Goal: Task Accomplishment & Management: Use online tool/utility

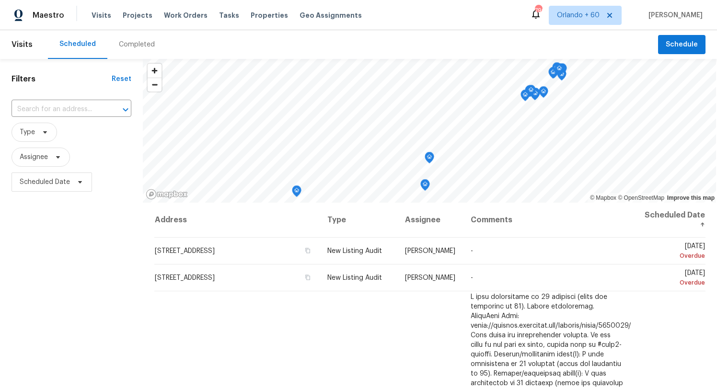
click at [532, 14] on icon at bounding box center [536, 15] width 8 height 10
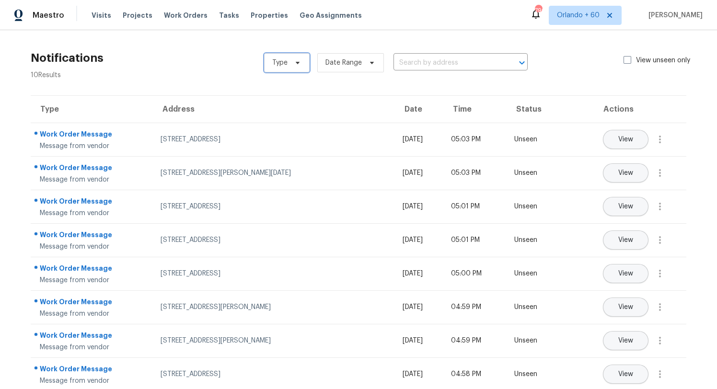
click at [299, 63] on icon at bounding box center [298, 63] width 8 height 8
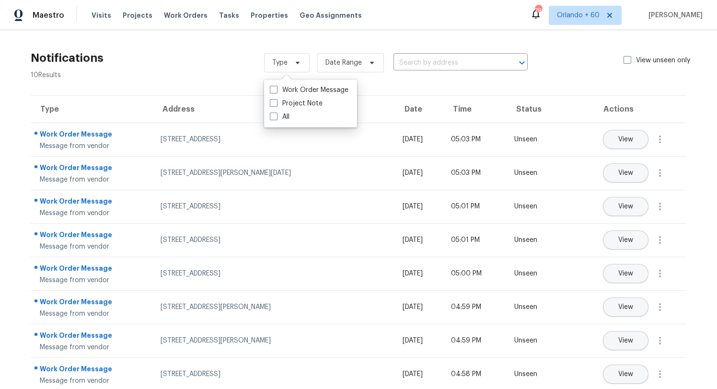
click at [230, 58] on div "Notifications 10 Results Type Date Range ​ View unseen only" at bounding box center [358, 63] width 686 height 35
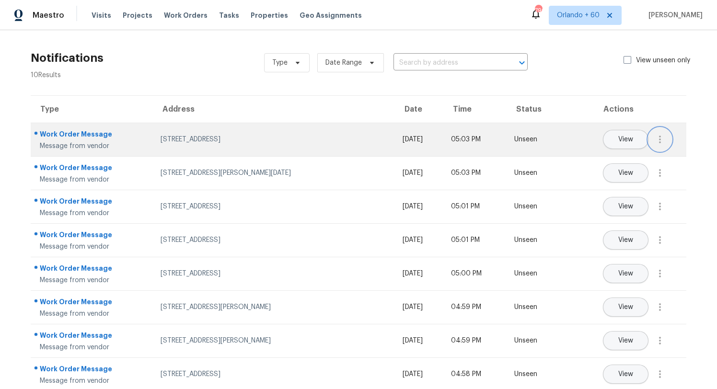
click at [663, 136] on icon "button" at bounding box center [660, 140] width 12 height 12
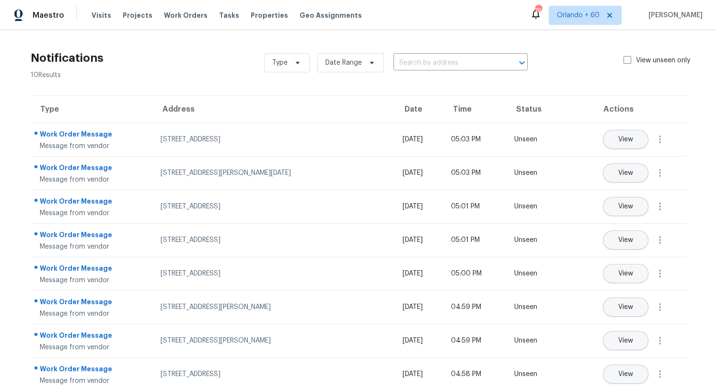
click at [581, 70] on div "Type Date Range ​ View unseen only" at bounding box center [483, 63] width 438 height 35
click at [430, 14] on div "Maestro Visits Projects Work Orders Tasks Properties Geo Assignments 796 Orland…" at bounding box center [358, 15] width 717 height 30
click at [649, 57] on label "View unseen only" at bounding box center [663, 61] width 78 height 10
click at [630, 57] on input "View unseen only" at bounding box center [627, 59] width 6 height 6
click at [649, 57] on label "View unseen only" at bounding box center [663, 61] width 78 height 10
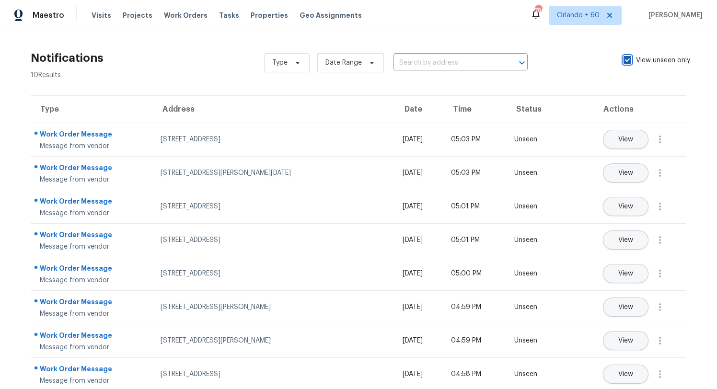
click at [630, 57] on input "View unseen only" at bounding box center [627, 59] width 6 height 6
checkbox input "false"
click at [342, 63] on span "Date Range" at bounding box center [343, 63] width 36 height 10
click at [170, 38] on div "Notifications 10 Results Type Date Range ​ View unseen only Type Address Date T…" at bounding box center [358, 248] width 717 height 436
click at [44, 22] on div "Maestro" at bounding box center [32, 15] width 64 height 19
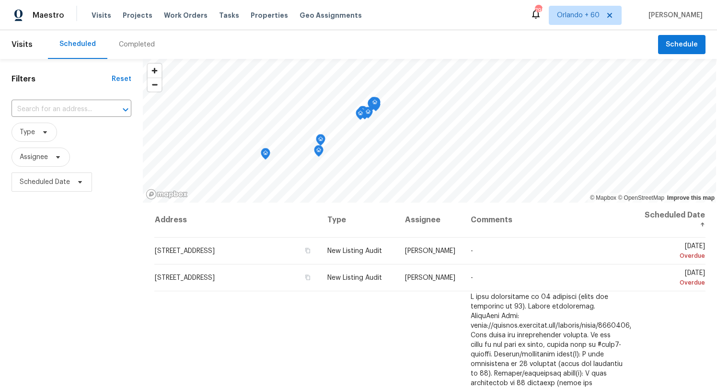
click at [114, 246] on div "Filters Reset ​ Type Assignee Scheduled Date" at bounding box center [71, 286] width 143 height 455
click at [455, 18] on div "Maestro Visits Projects Work Orders Tasks Properties Geo Assignments 795 Orland…" at bounding box center [358, 15] width 717 height 30
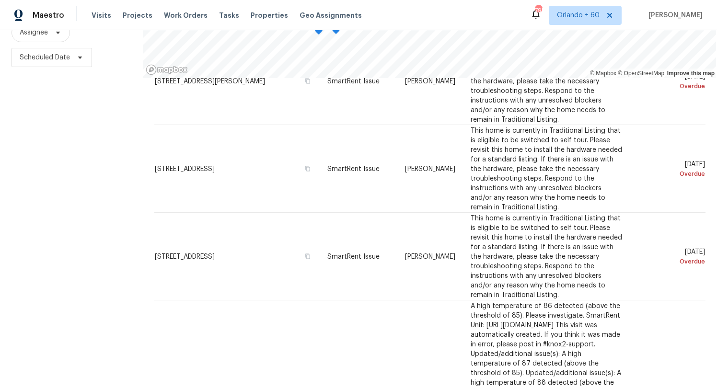
scroll to position [1132, 0]
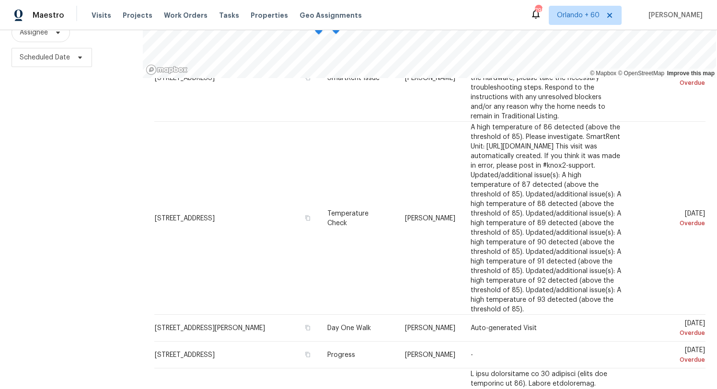
click at [125, 194] on div "Filters Reset ​ Type Assignee Scheduled Date" at bounding box center [71, 161] width 143 height 455
